Goal: Transaction & Acquisition: Purchase product/service

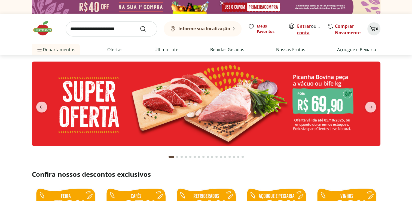
click at [307, 29] on link "Criar conta" at bounding box center [312, 29] width 30 height 13
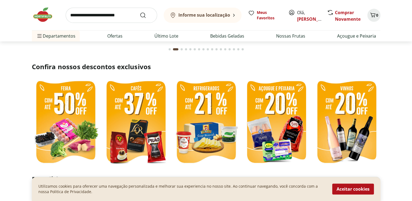
scroll to position [109, 0]
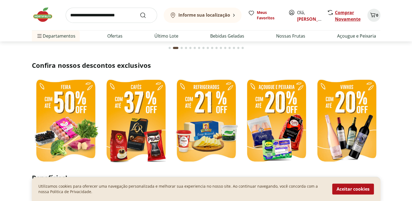
click at [339, 13] on link "Comprar Novamente" at bounding box center [348, 16] width 26 height 13
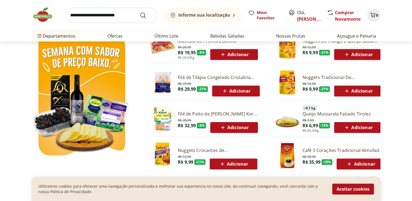
scroll to position [300, 0]
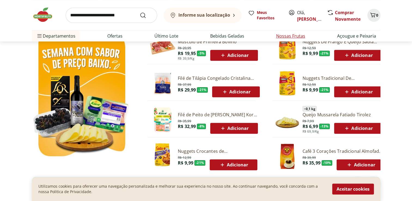
click at [291, 35] on link "Nossas Frutas" at bounding box center [290, 36] width 29 height 7
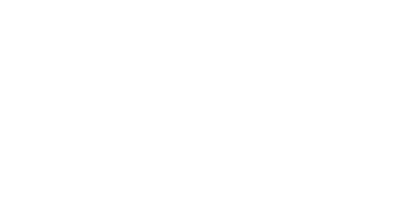
select select "**********"
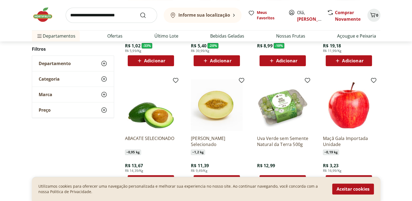
scroll to position [164, 0]
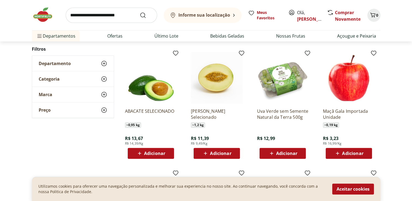
click at [281, 152] on span "Adicionar" at bounding box center [286, 153] width 21 height 4
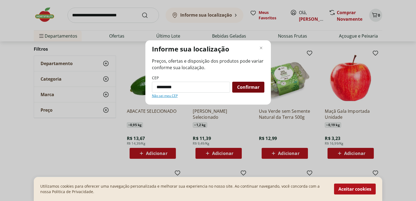
type input "*********"
click at [251, 87] on span "Confirmar" at bounding box center [248, 87] width 22 height 4
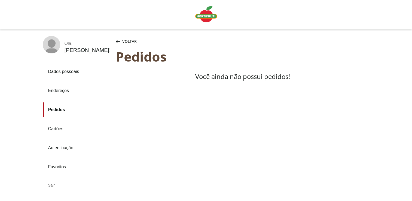
click at [126, 41] on span "Voltar" at bounding box center [129, 41] width 14 height 5
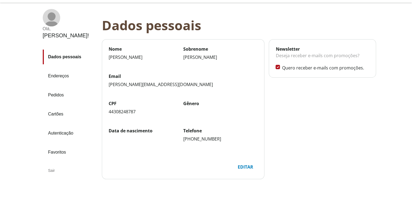
scroll to position [27, 0]
click at [51, 164] on div "Sair" at bounding box center [70, 170] width 55 height 13
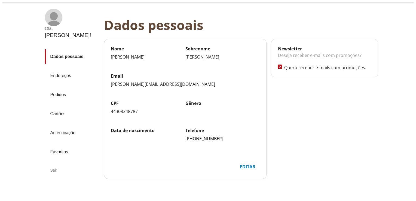
scroll to position [0, 0]
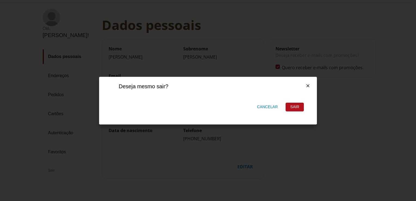
click at [274, 105] on div "Cancelar" at bounding box center [267, 107] width 29 height 6
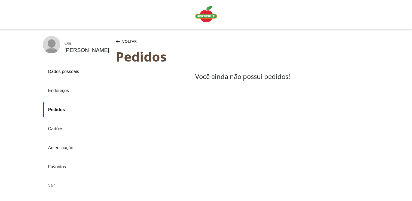
click at [125, 40] on span "Voltar" at bounding box center [129, 41] width 14 height 5
